Goal: Task Accomplishment & Management: Use online tool/utility

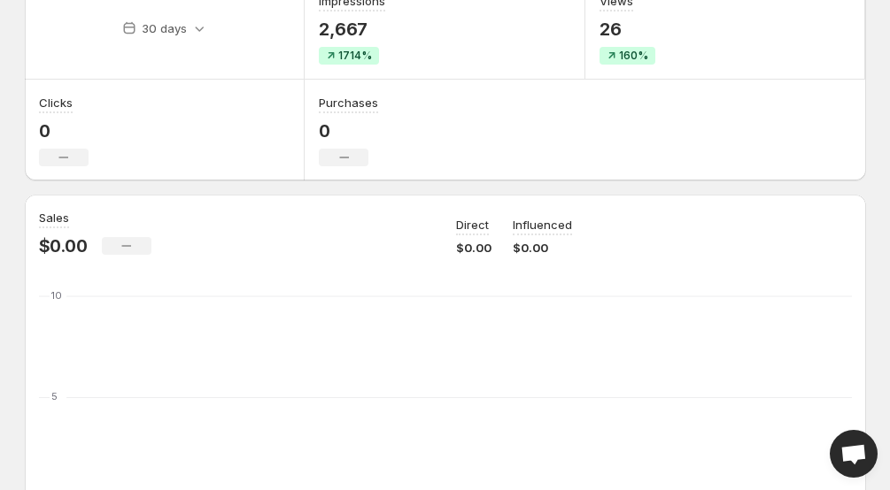
scroll to position [85, 0]
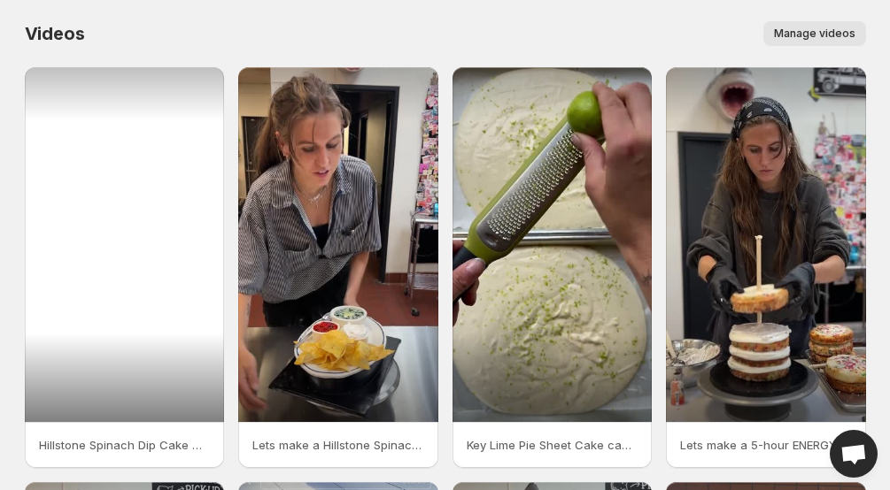
scroll to position [474, 0]
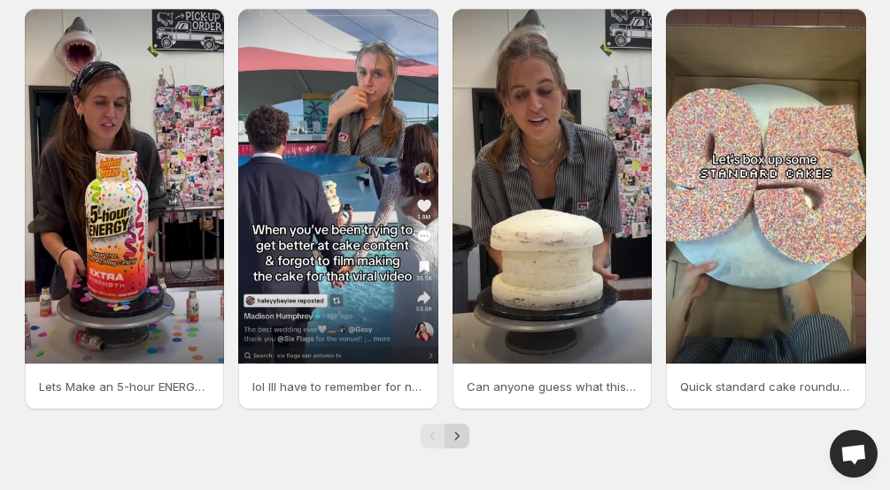
click at [461, 436] on icon "Next" at bounding box center [457, 437] width 18 height 18
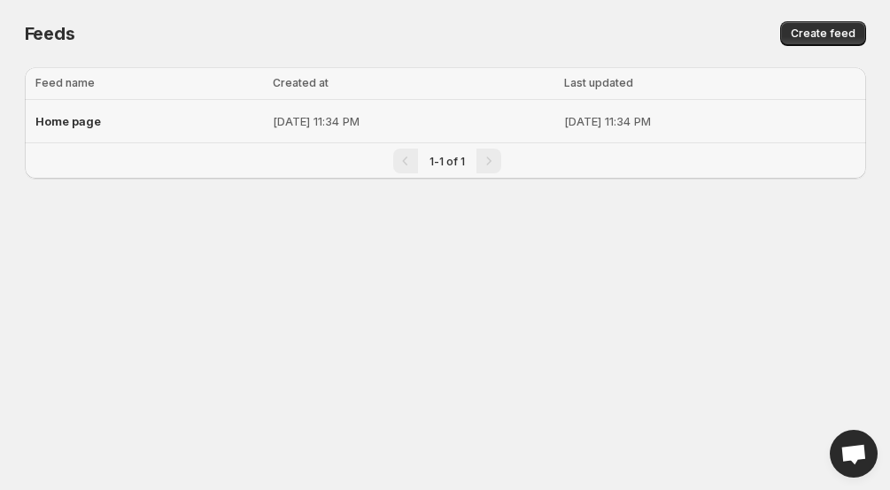
click at [75, 125] on span "Home page" at bounding box center [68, 121] width 66 height 14
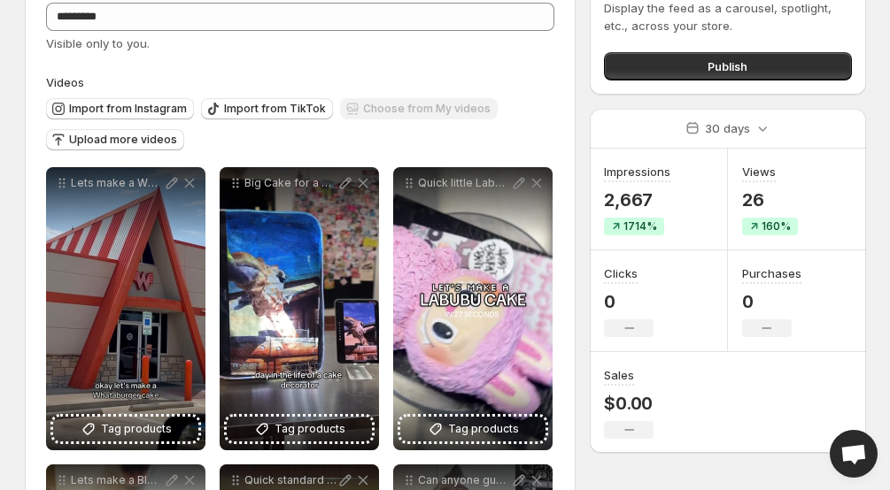
scroll to position [123, 0]
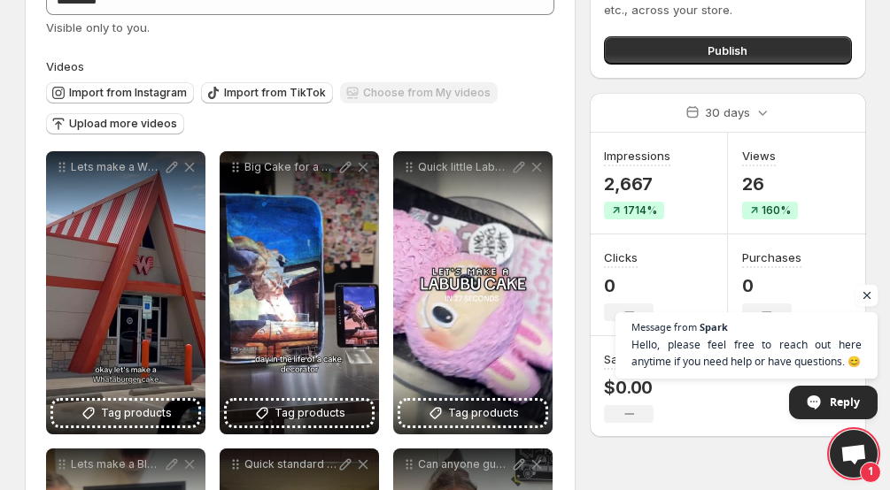
click at [869, 290] on span "Open chat" at bounding box center [867, 296] width 22 height 22
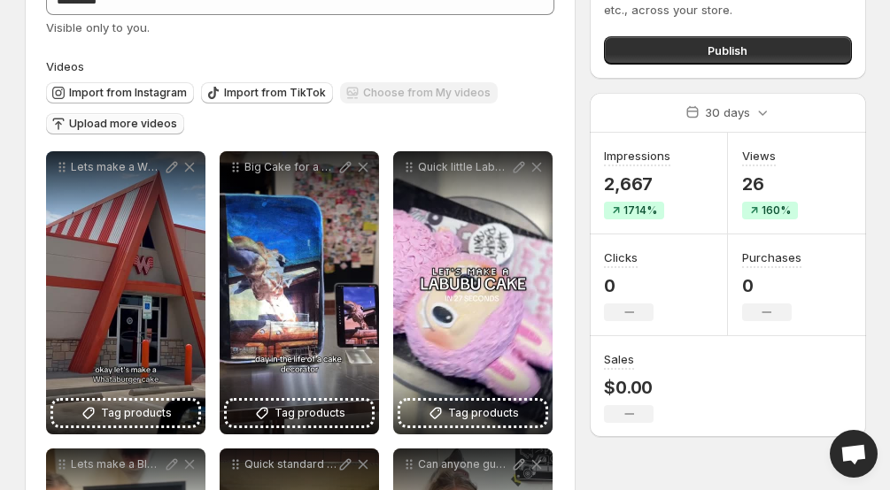
click at [149, 127] on span "Upload more videos" at bounding box center [123, 124] width 108 height 14
click at [236, 98] on span "Import from TikTok" at bounding box center [275, 93] width 102 height 14
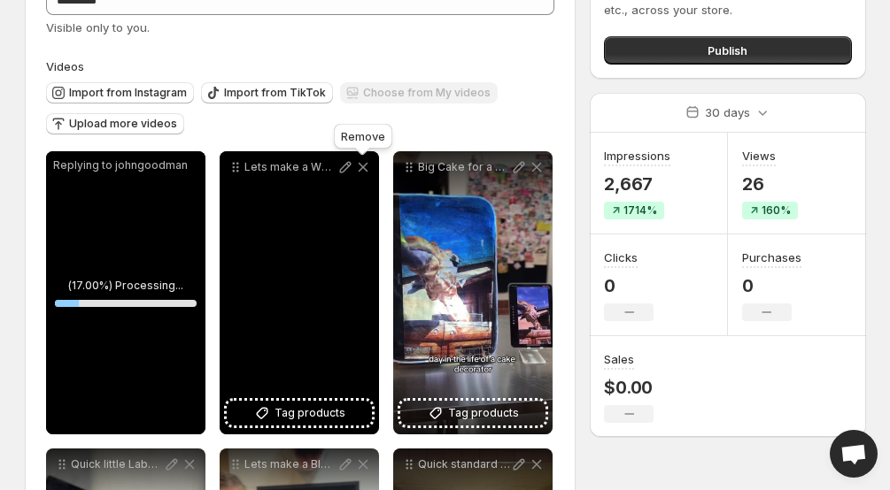
click at [364, 166] on icon at bounding box center [363, 168] width 10 height 10
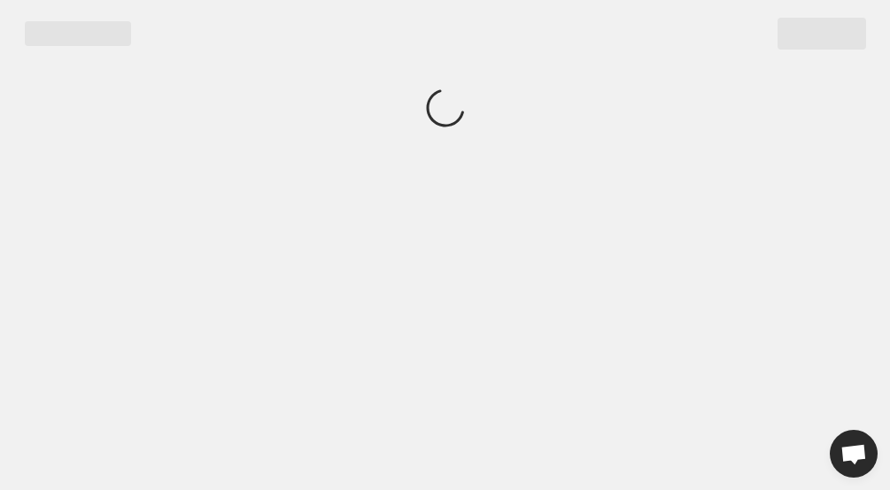
scroll to position [0, 0]
